Goal: Task Accomplishment & Management: Complete application form

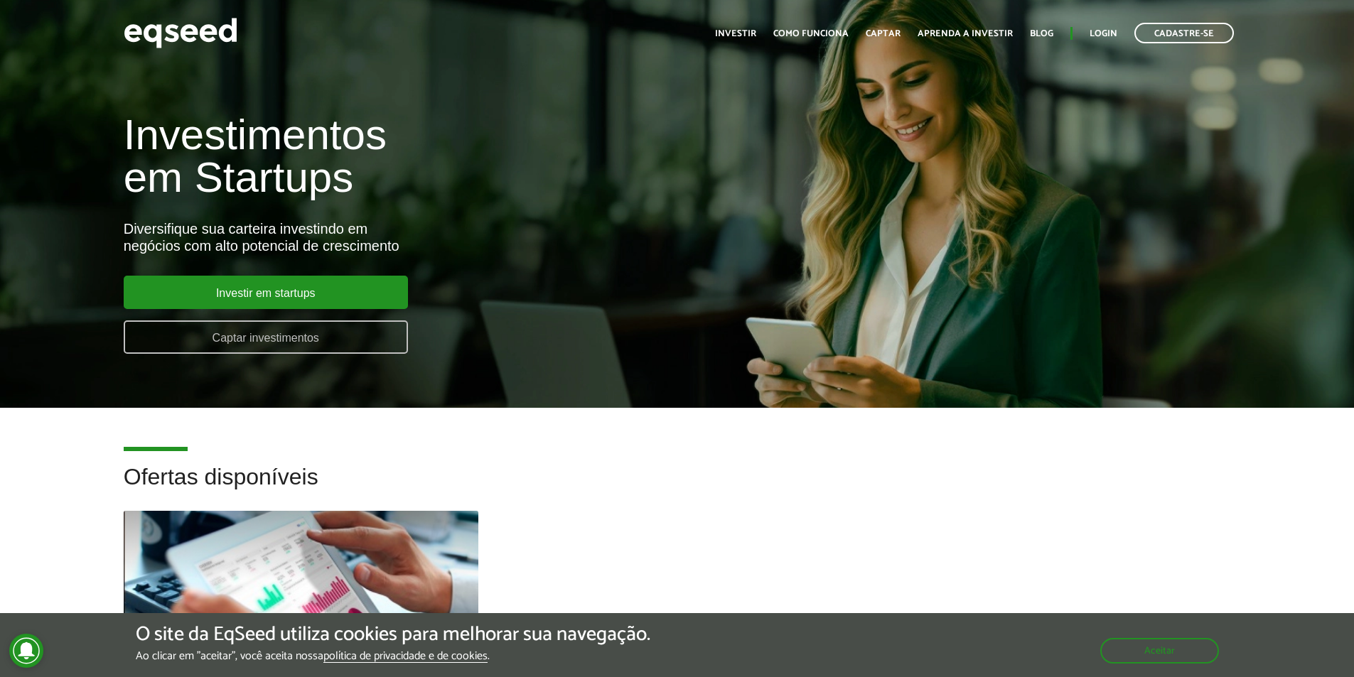
click at [325, 342] on link "Captar investimentos" at bounding box center [266, 336] width 284 height 33
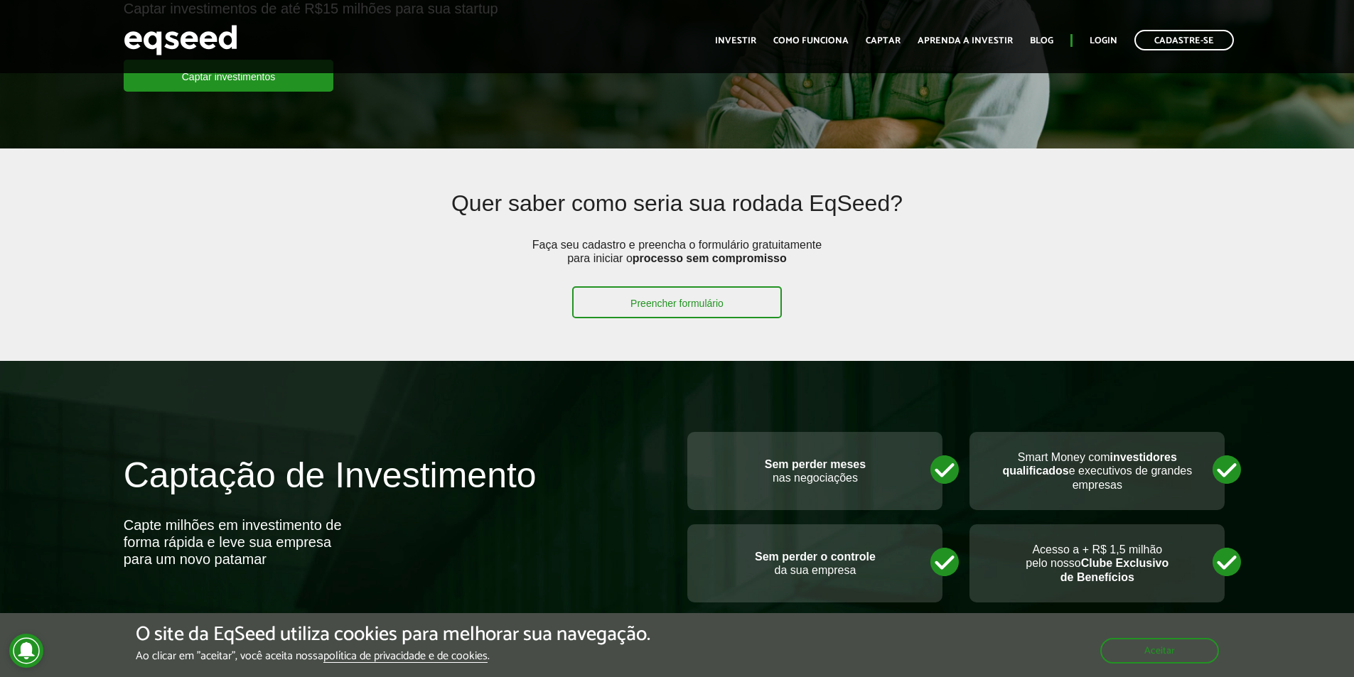
scroll to position [213, 0]
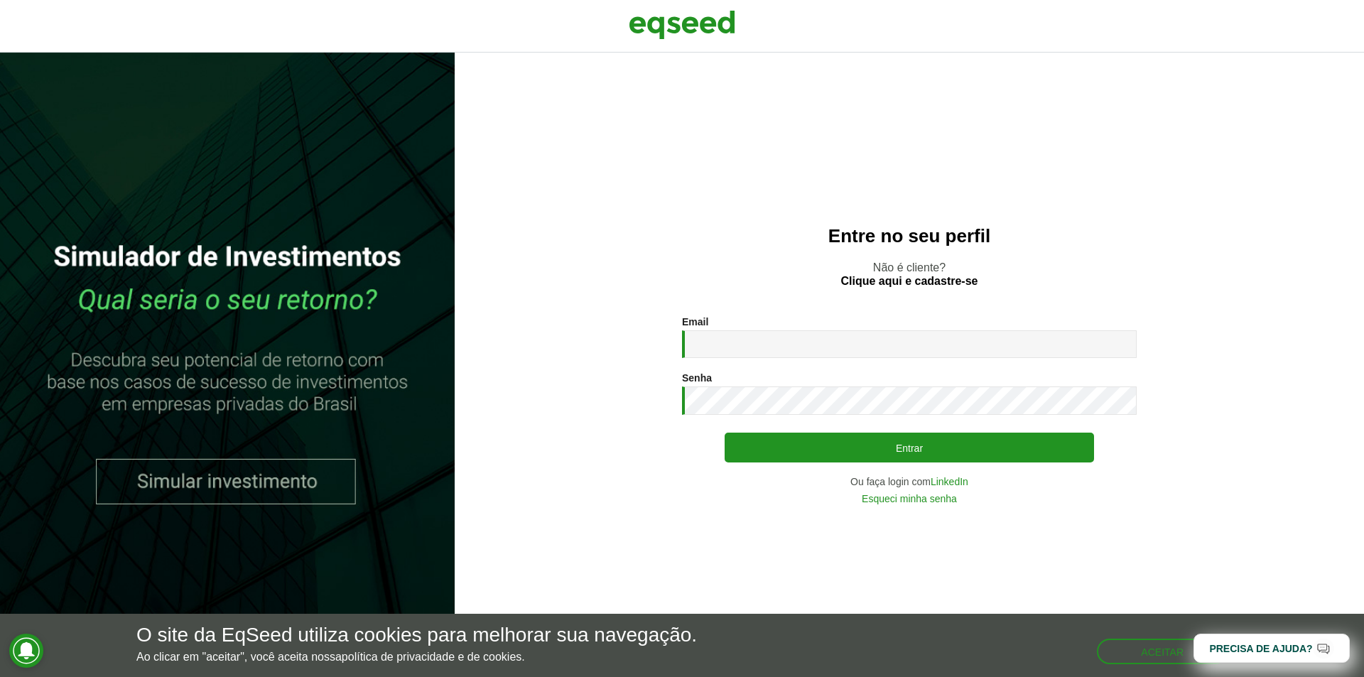
click at [781, 326] on div "Email * Digite seu endereço de e-mail." at bounding box center [909, 337] width 455 height 42
click at [762, 330] on input "Email *" at bounding box center [909, 344] width 455 height 28
click at [998, 490] on div "Email * Digite seu endereço de e-mail. Senha * Digite a senha que será usada em…" at bounding box center [909, 410] width 455 height 188
